Goal: Task Accomplishment & Management: Use online tool/utility

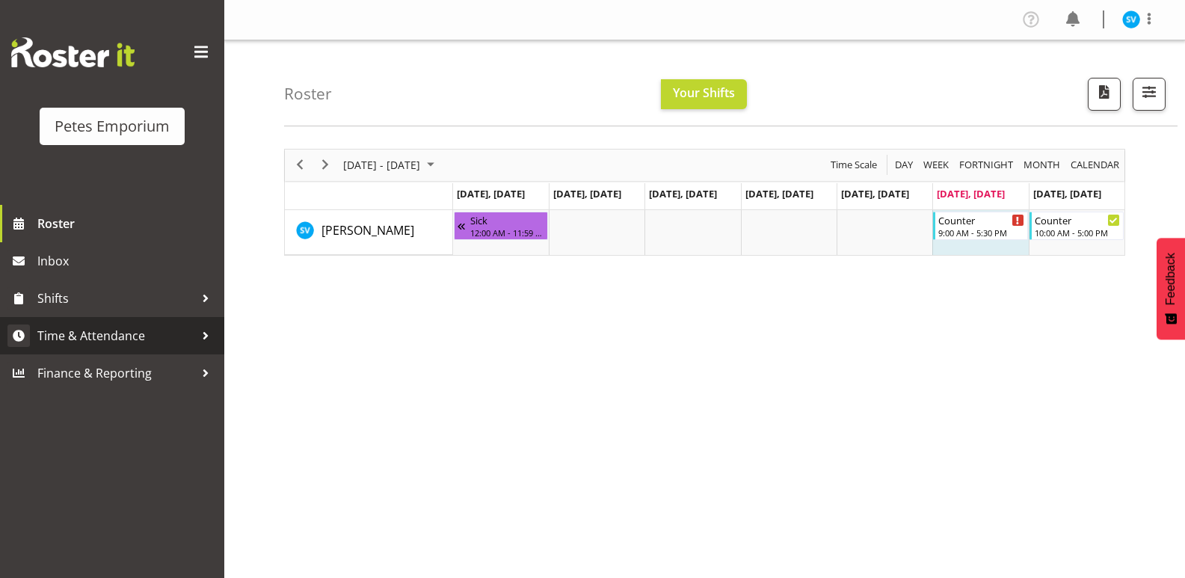
click at [122, 330] on span "Time & Attendance" at bounding box center [115, 336] width 157 height 22
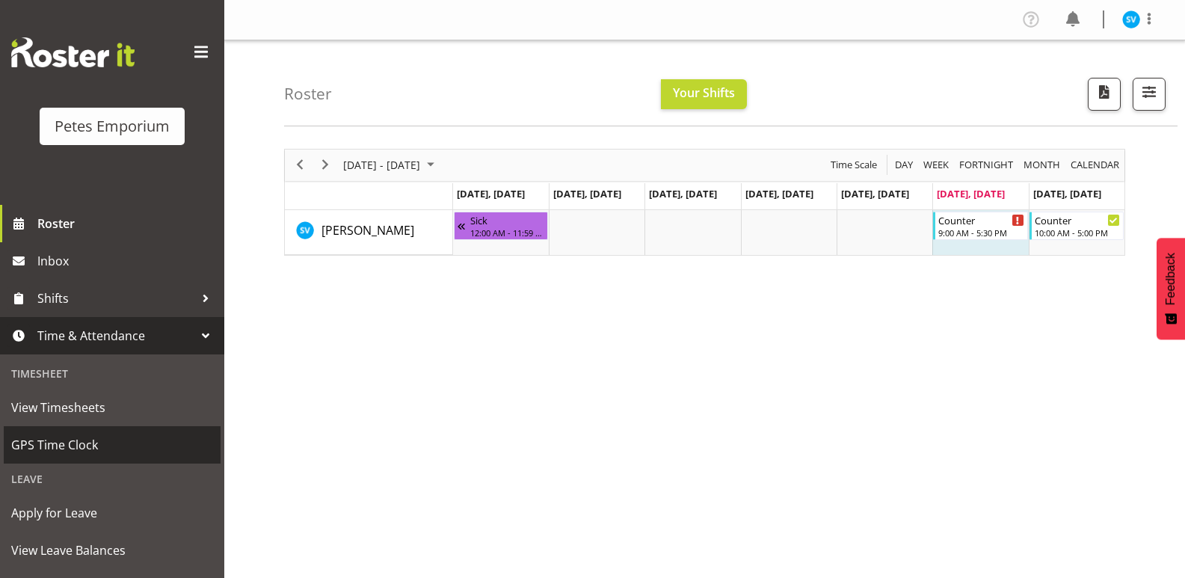
click at [122, 437] on span "GPS Time Clock" at bounding box center [112, 445] width 202 height 22
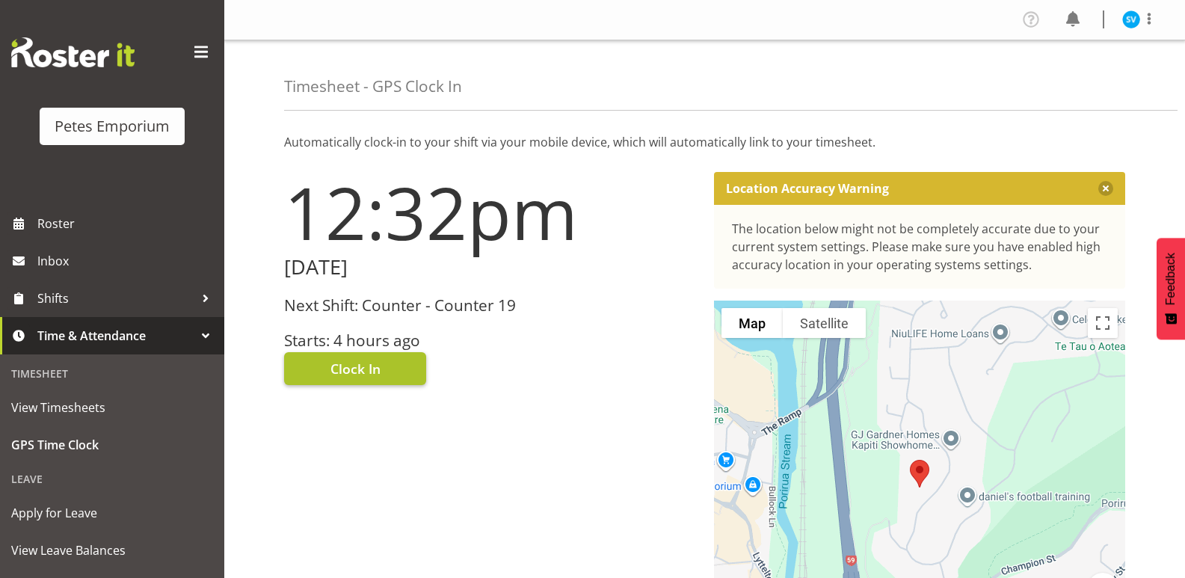
click at [352, 385] on button "Clock In" at bounding box center [355, 368] width 142 height 33
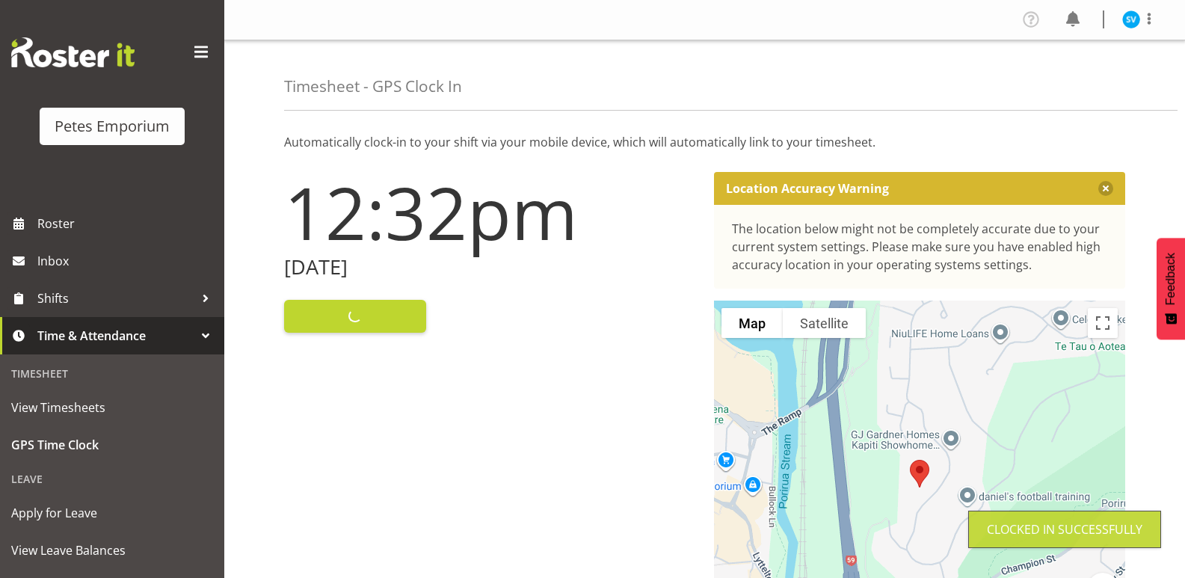
click at [1128, 26] on img at bounding box center [1131, 19] width 18 height 18
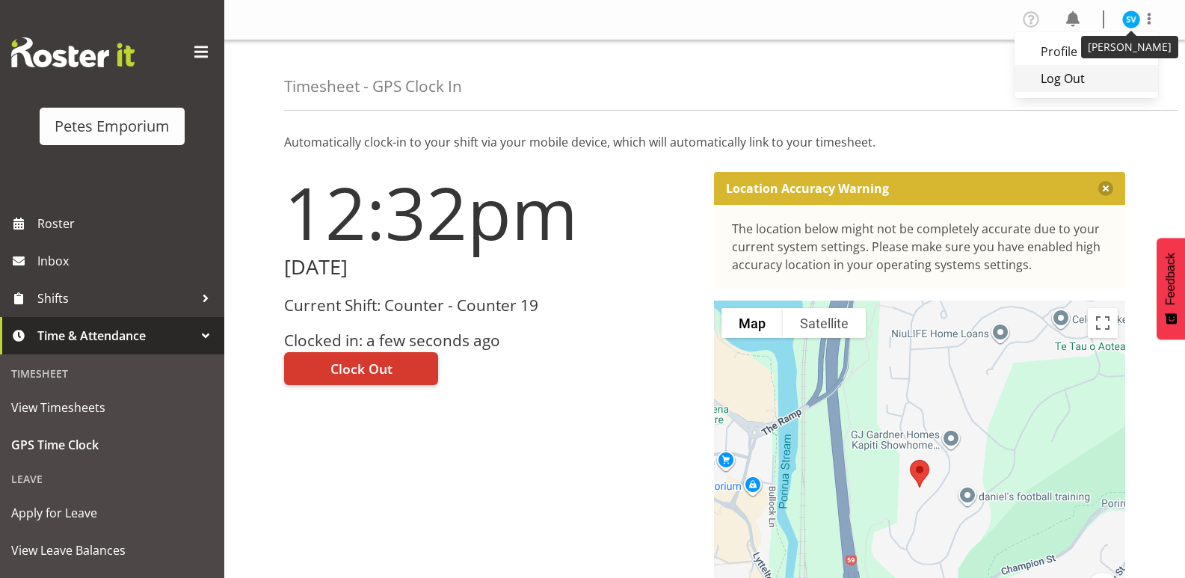
click at [1092, 79] on link "Log Out" at bounding box center [1087, 78] width 144 height 27
